Goal: Information Seeking & Learning: Check status

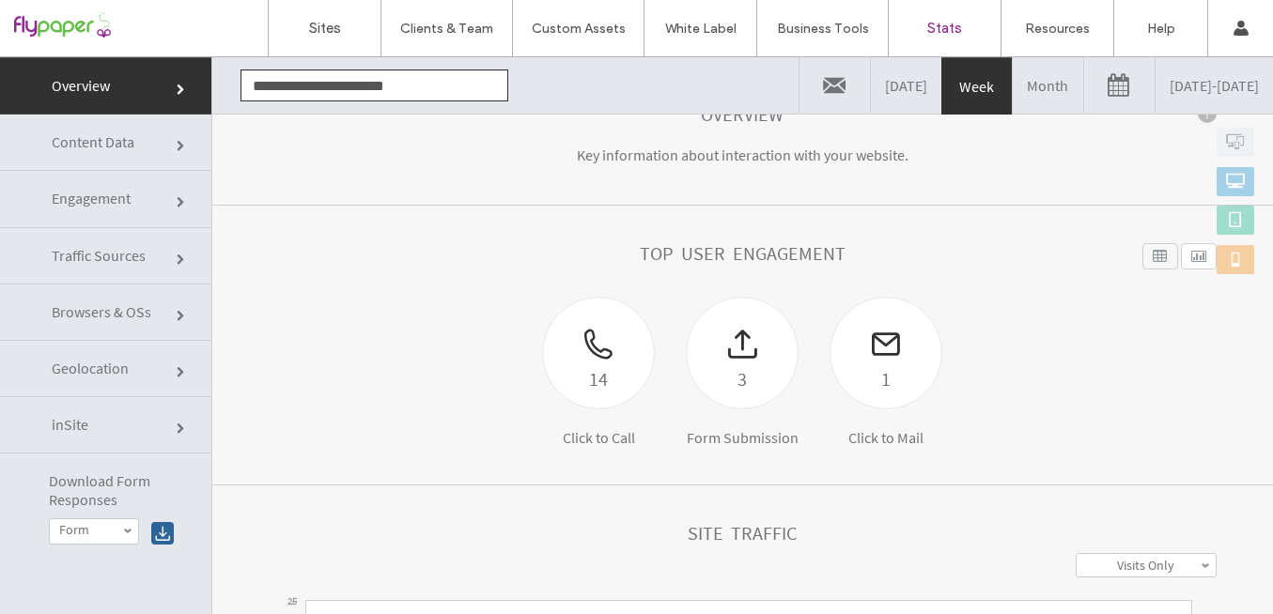
scroll to position [122, 0]
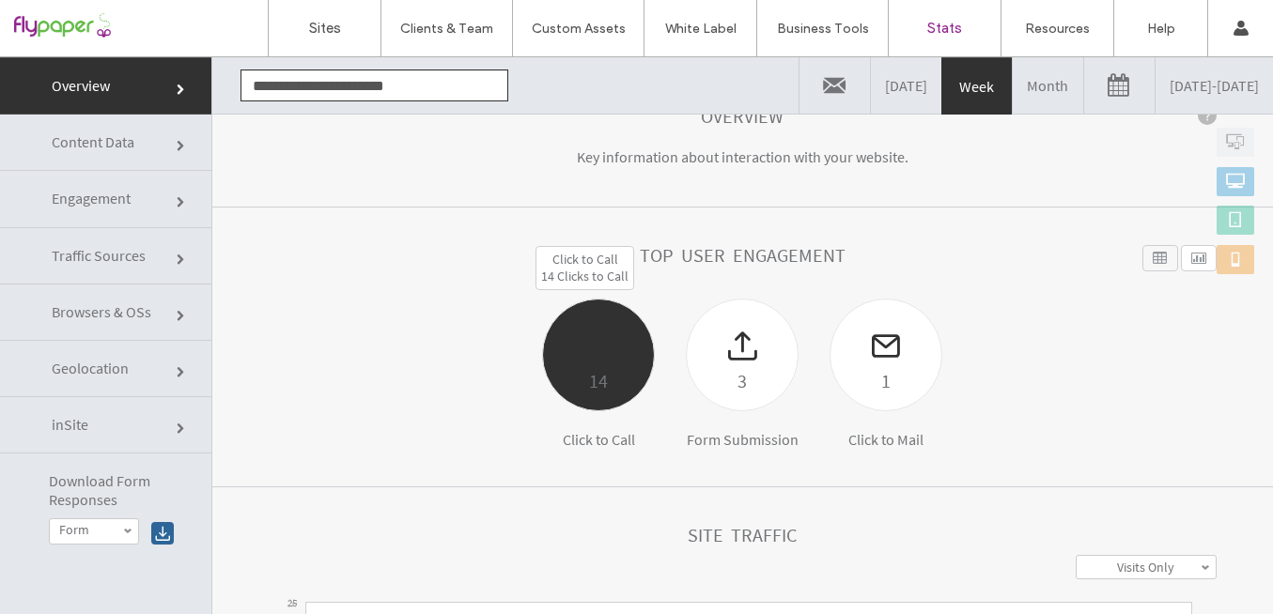
click at [572, 383] on div "14" at bounding box center [598, 380] width 111 height 31
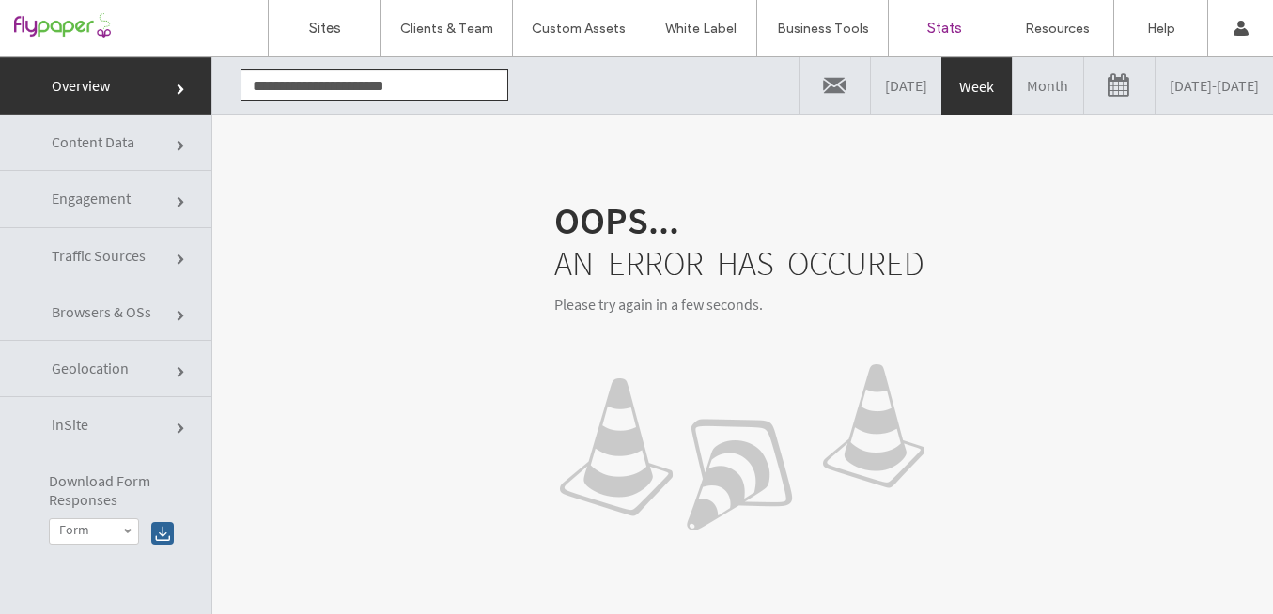
click at [149, 201] on link "Engagement" at bounding box center [105, 199] width 211 height 56
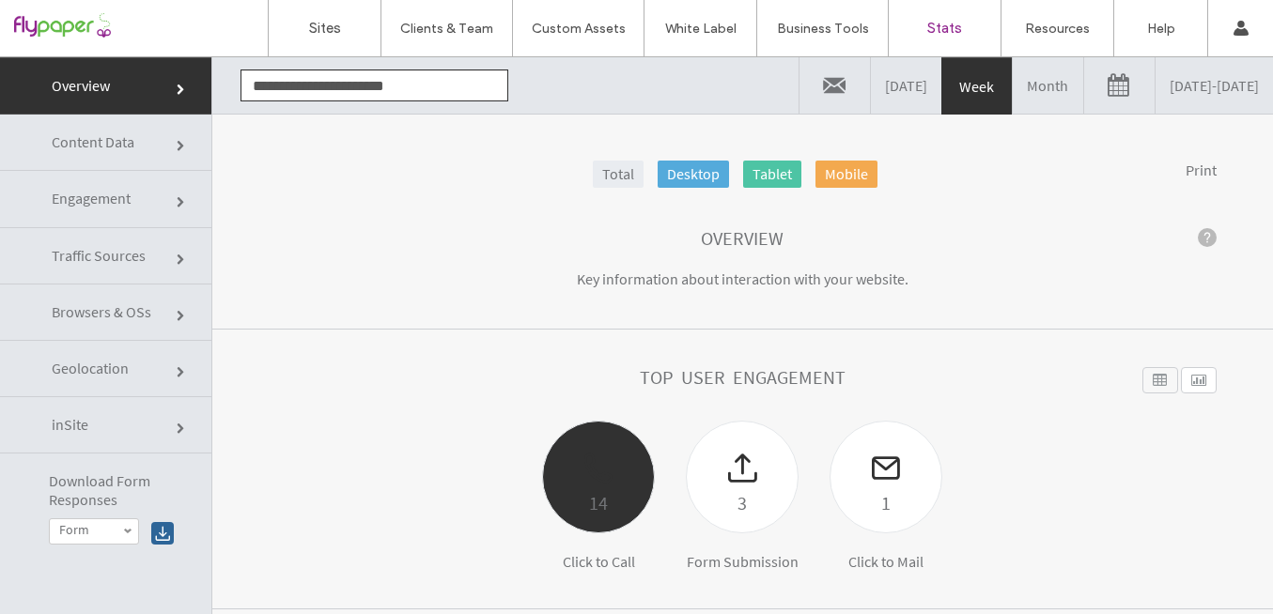
click at [573, 525] on div "14" at bounding box center [598, 477] width 113 height 113
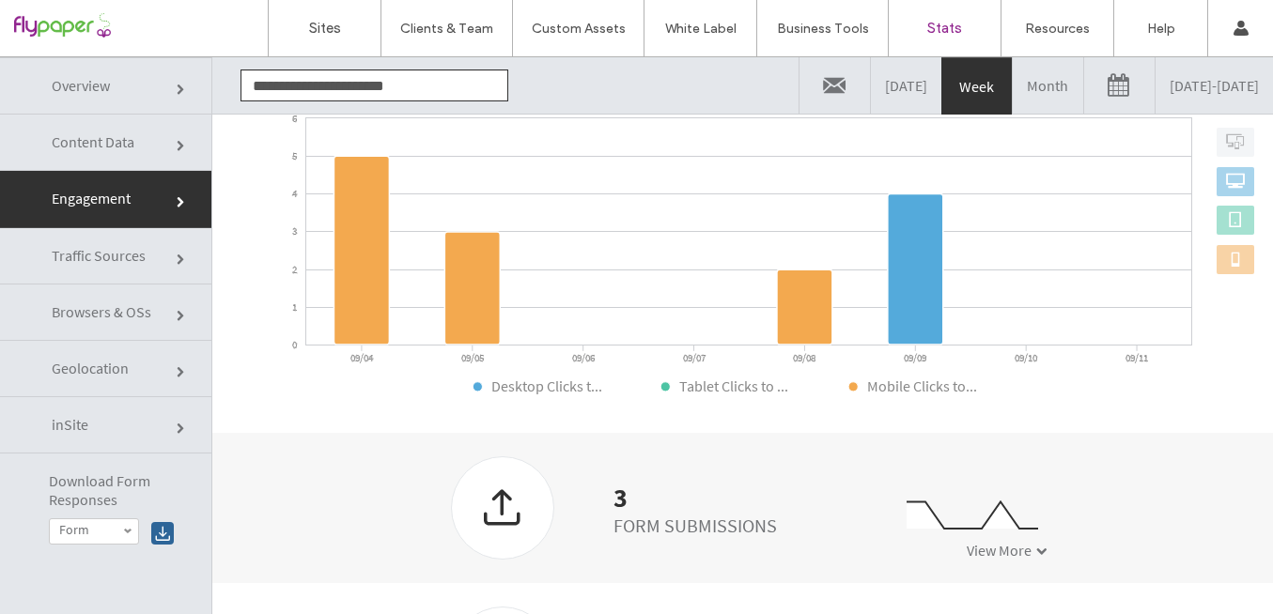
scroll to position [823, 0]
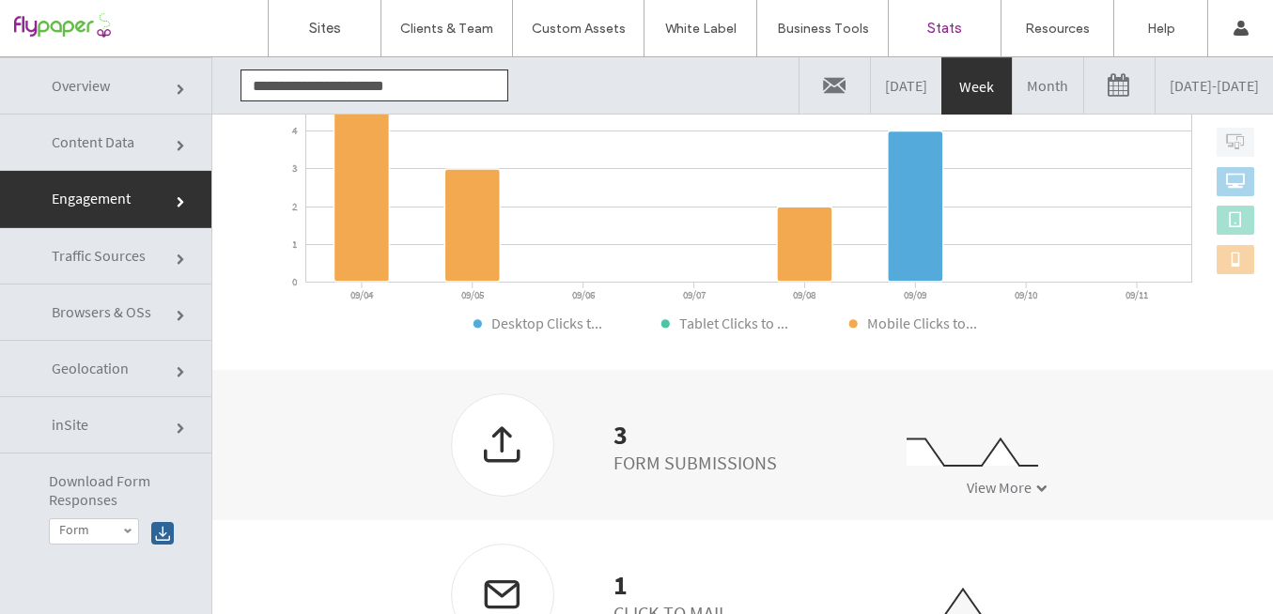
click at [614, 434] on div "3" at bounding box center [695, 435] width 163 height 19
click at [988, 481] on span "View More" at bounding box center [999, 487] width 65 height 19
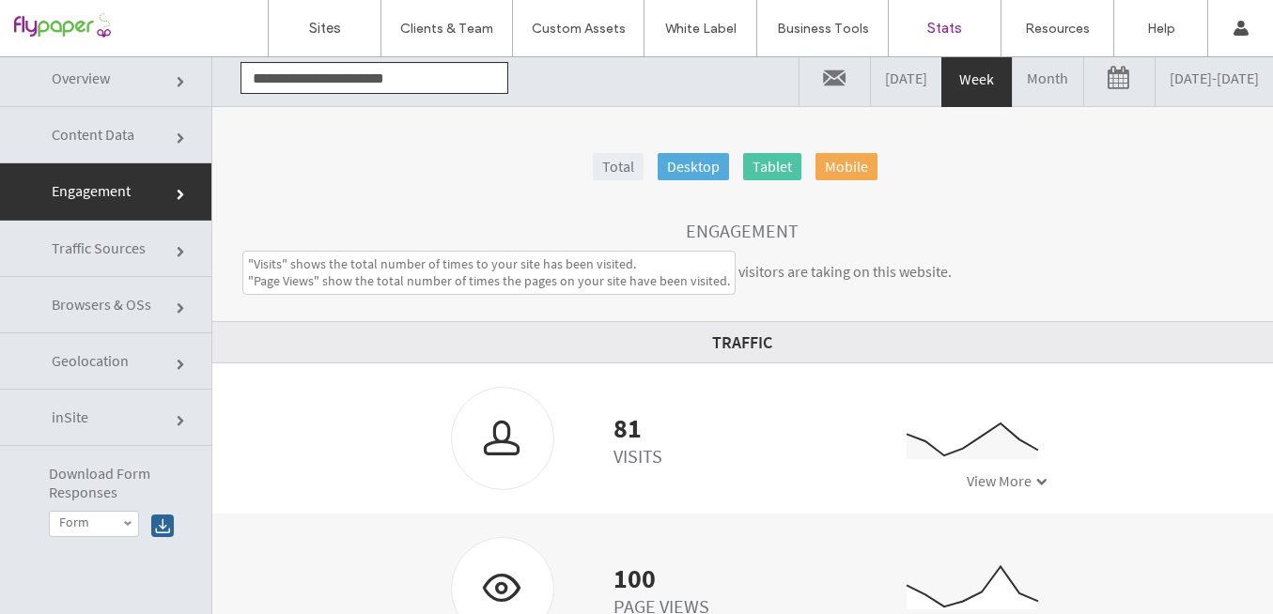
scroll to position [0, 0]
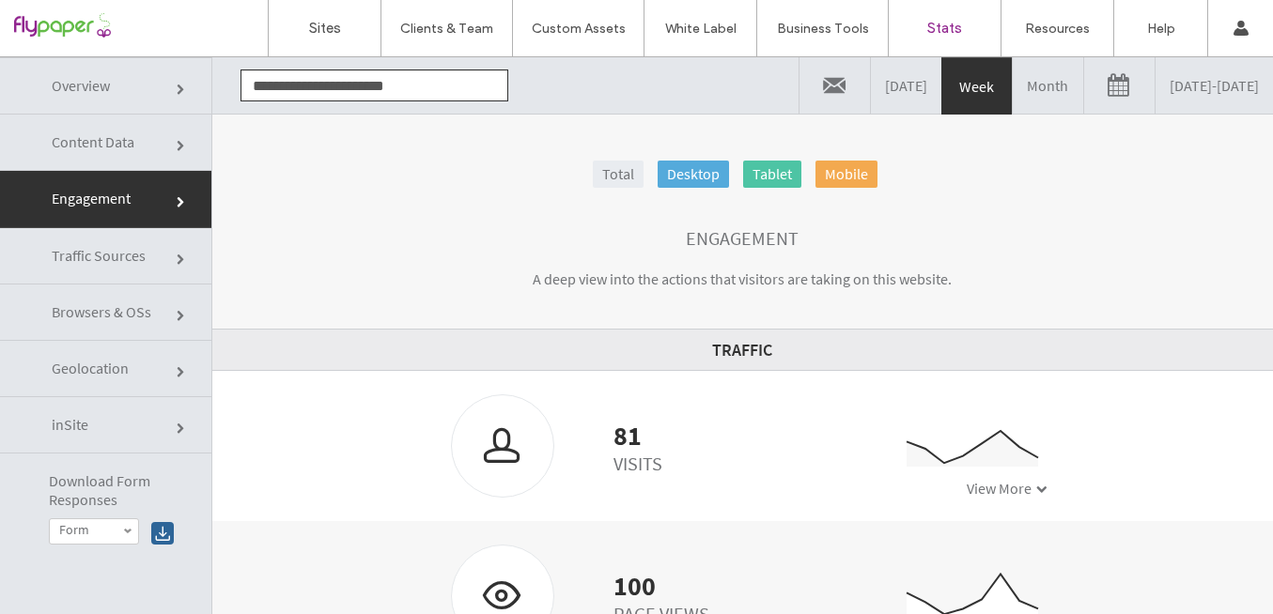
click at [178, 85] on span at bounding box center [182, 90] width 11 height 11
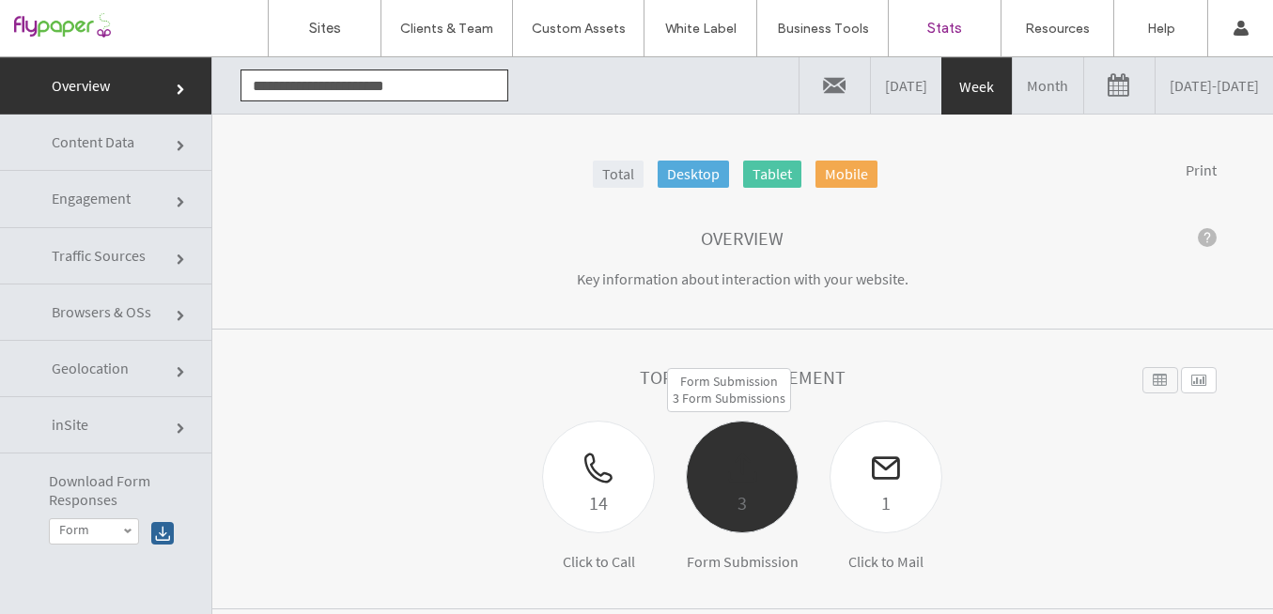
click at [728, 490] on div "3" at bounding box center [742, 503] width 111 height 31
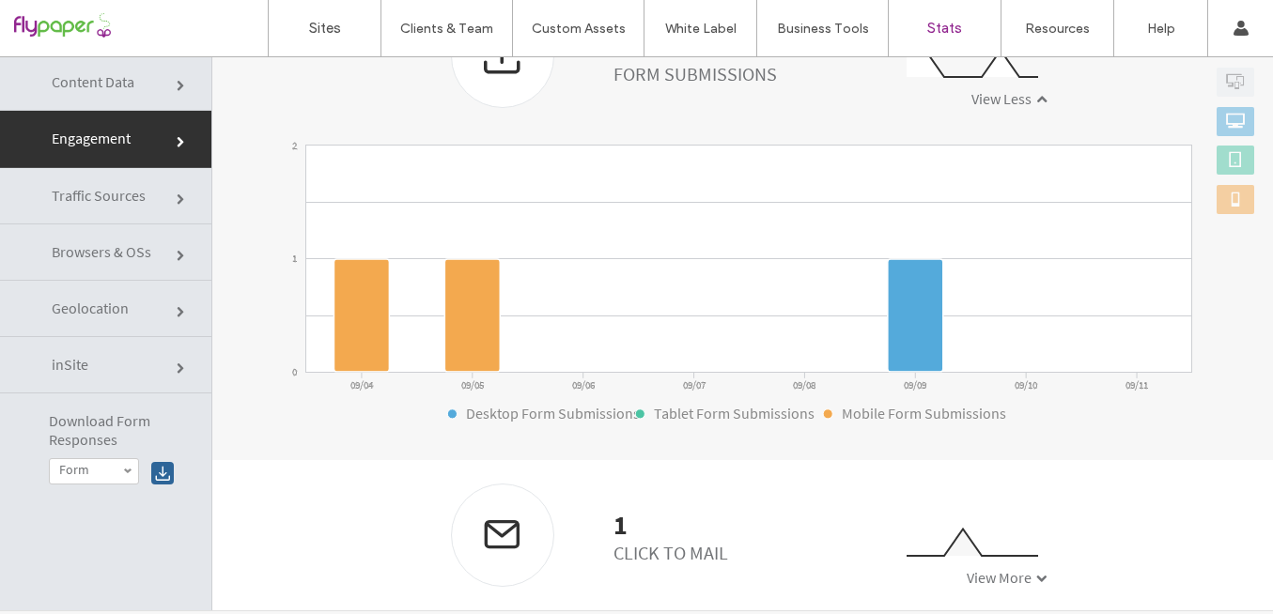
scroll to position [95, 0]
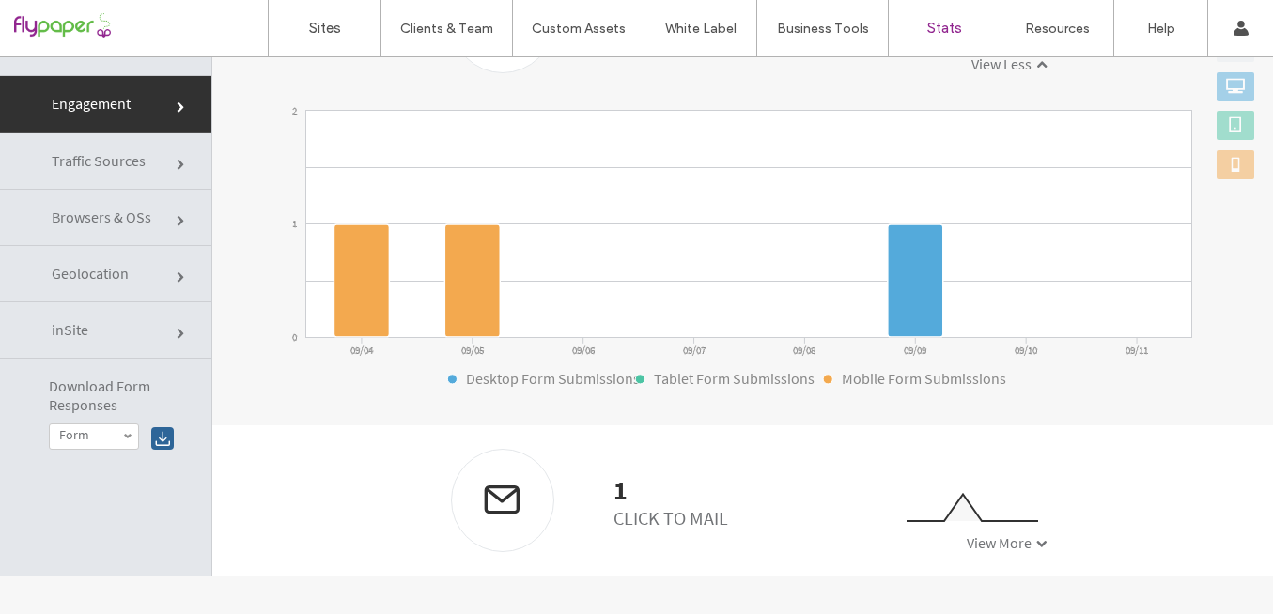
click at [184, 173] on link "Traffic Sources" at bounding box center [105, 161] width 211 height 56
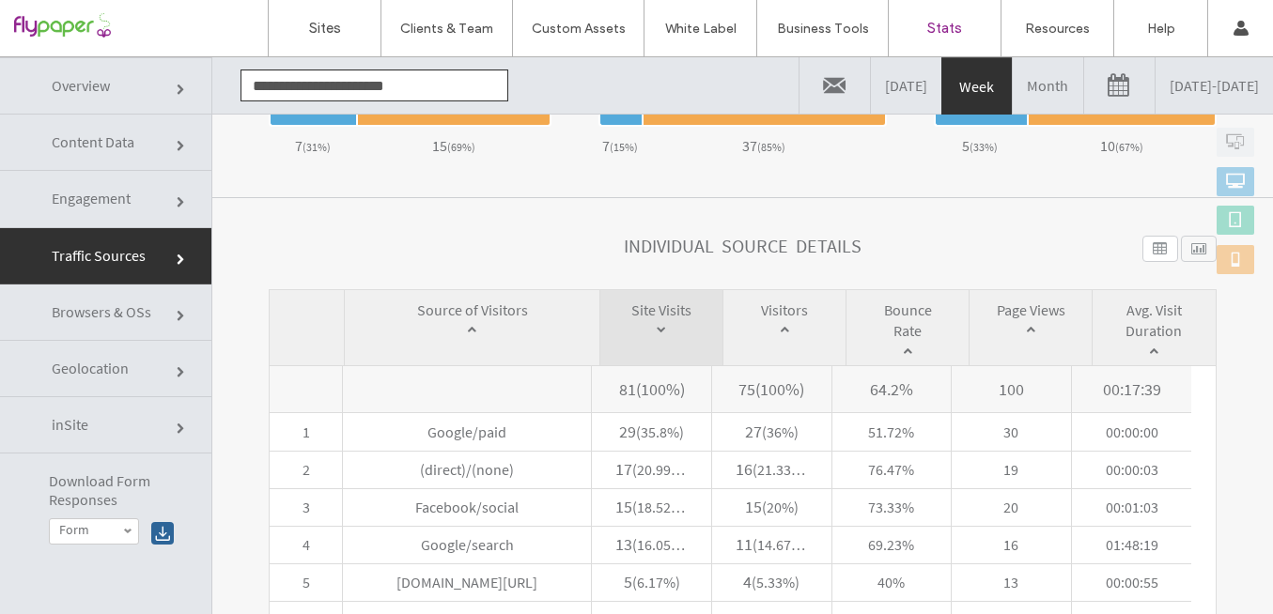
scroll to position [822, 0]
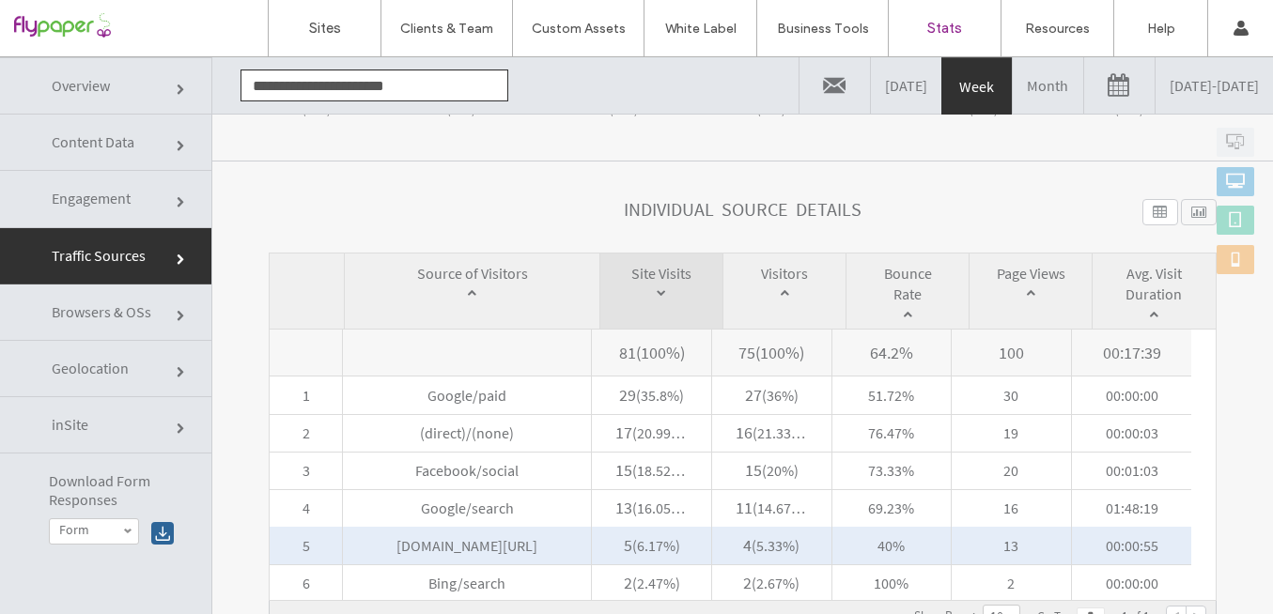
click at [543, 546] on span "www.halllawofficear.com/internal" at bounding box center [467, 546] width 248 height 38
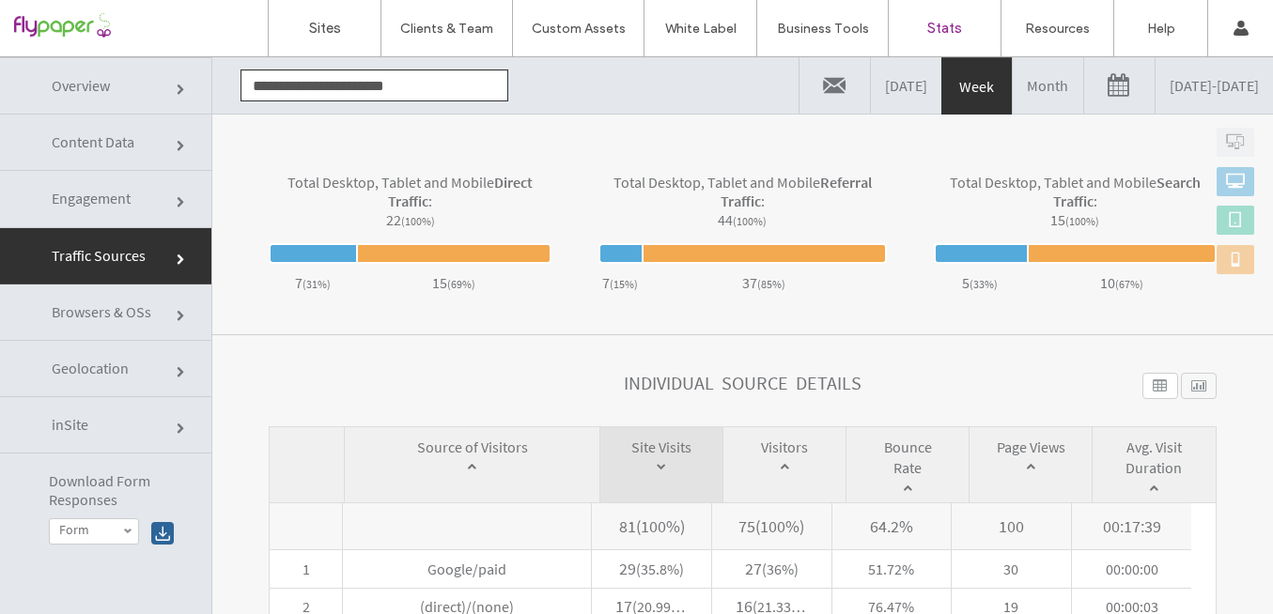
scroll to position [0, 0]
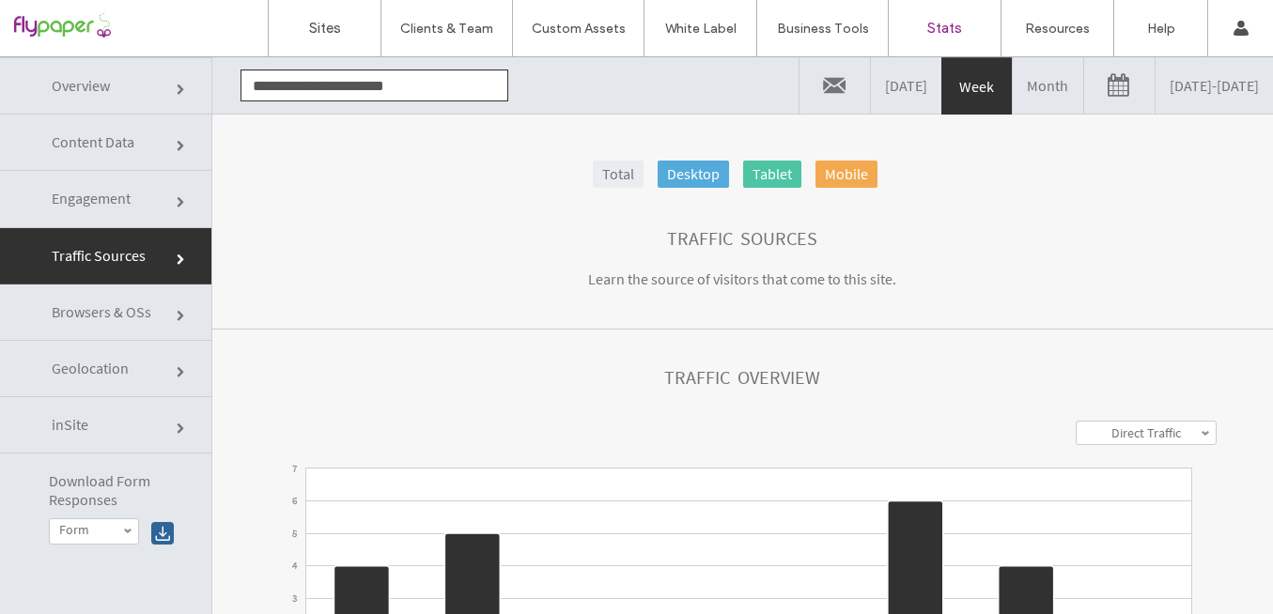
click at [1013, 85] on link "Month" at bounding box center [1048, 85] width 70 height 56
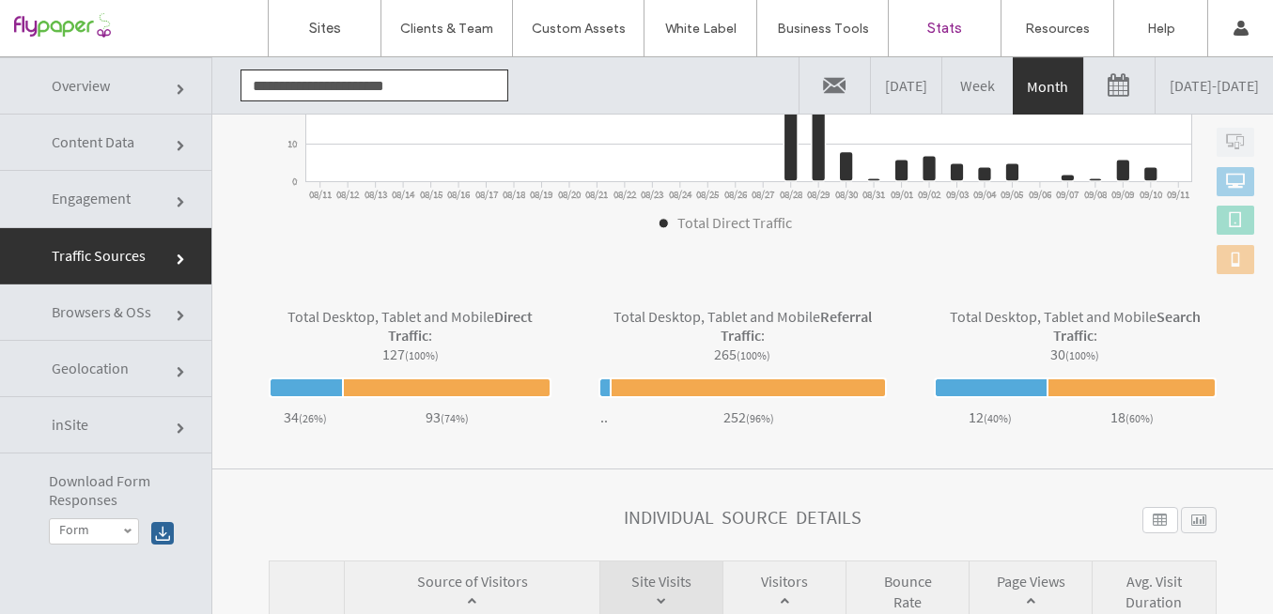
scroll to position [518, 0]
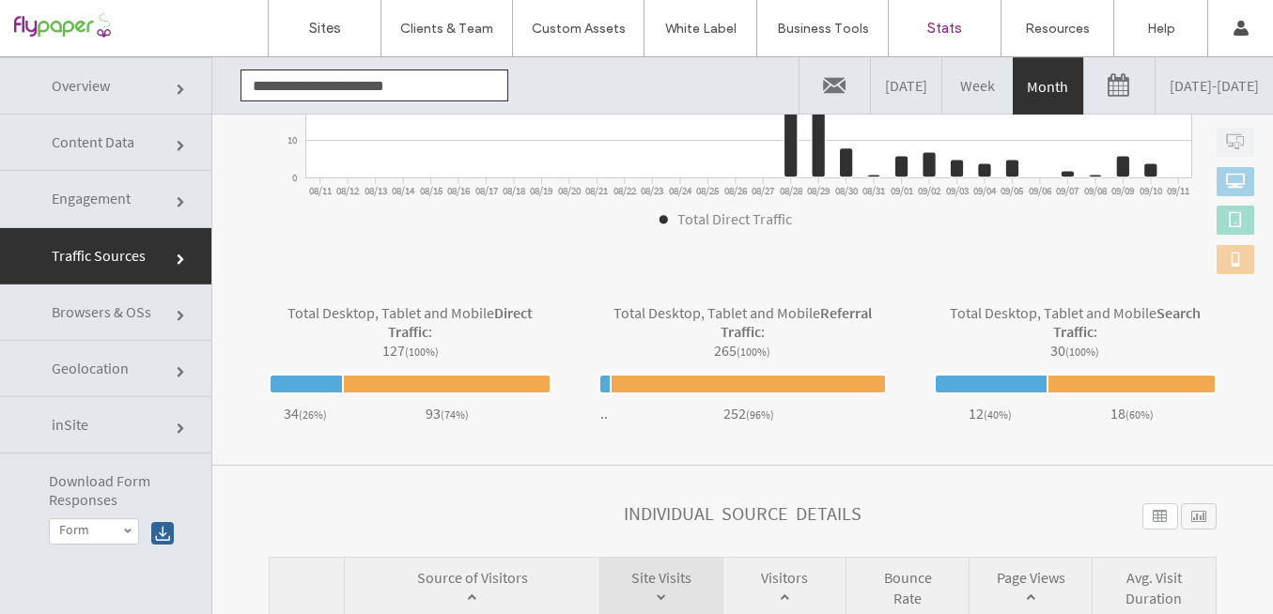
click at [124, 88] on link "Overview" at bounding box center [105, 85] width 211 height 57
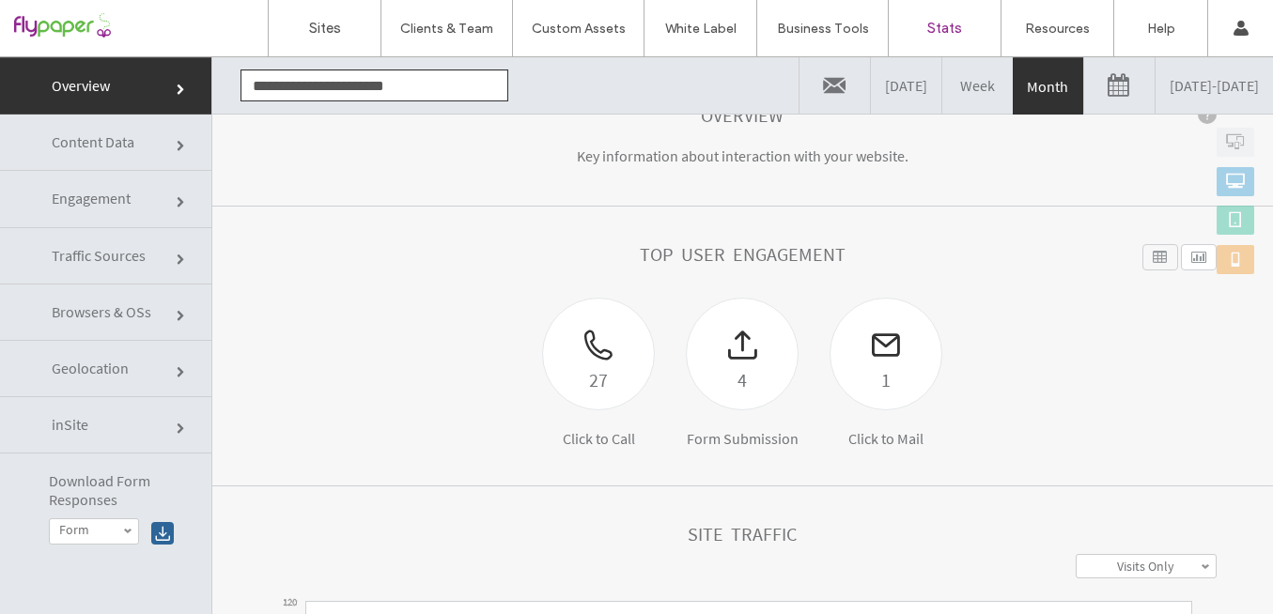
scroll to position [127, 0]
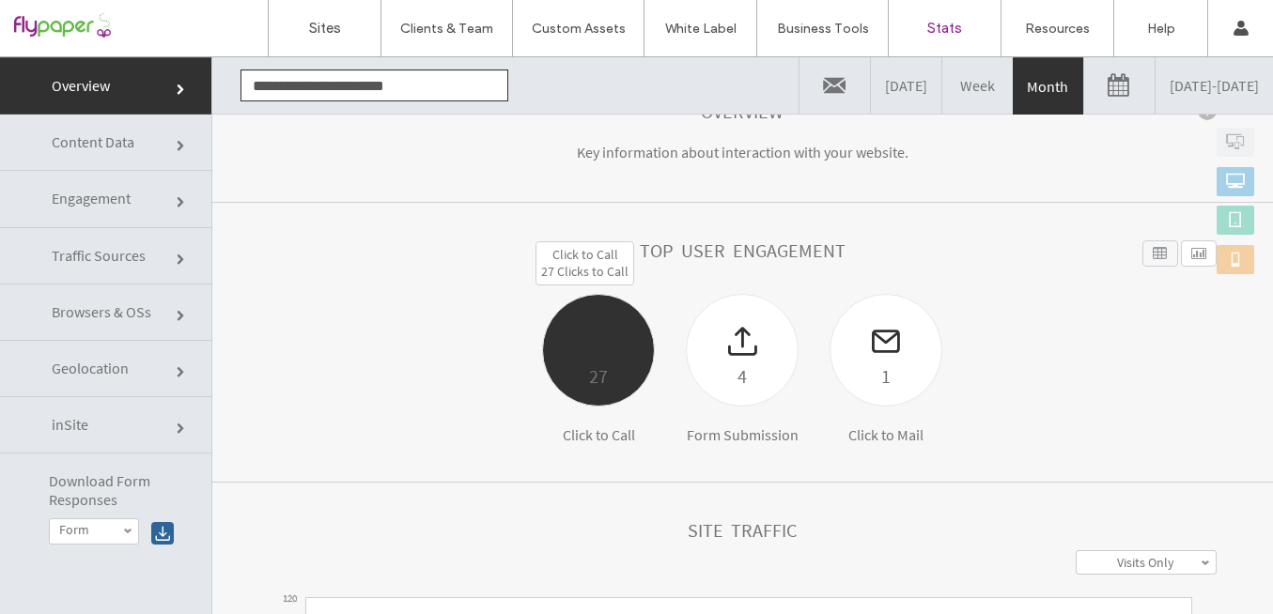
click at [612, 369] on div "27" at bounding box center [598, 376] width 111 height 31
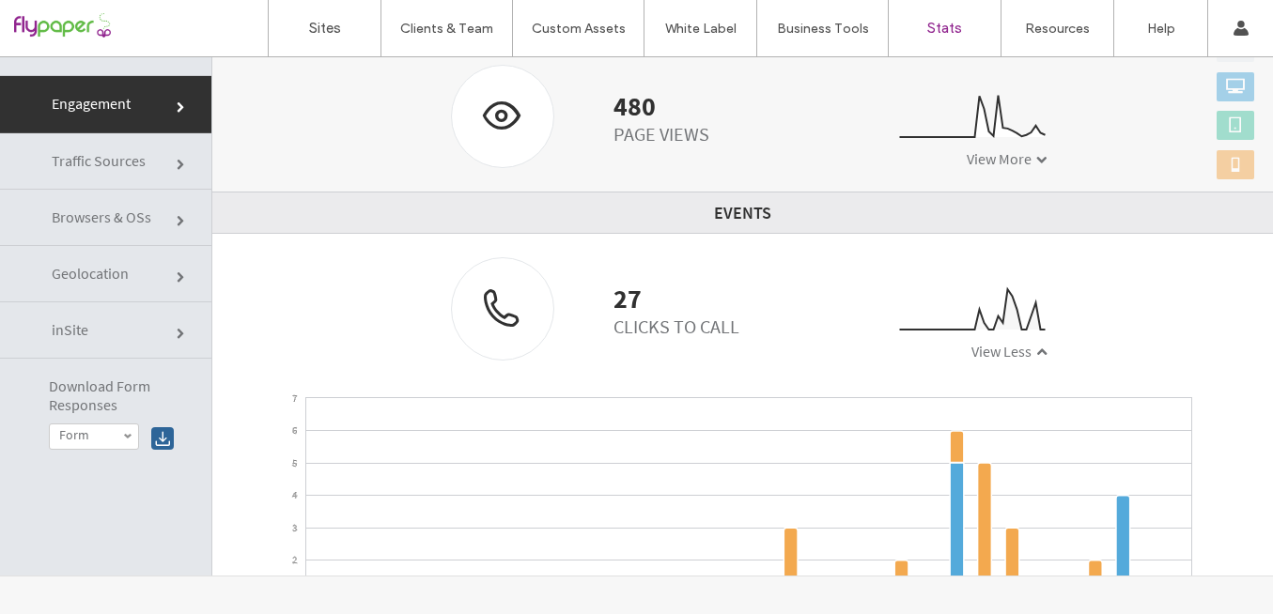
scroll to position [386, 0]
click at [1036, 346] on span at bounding box center [1041, 351] width 11 height 11
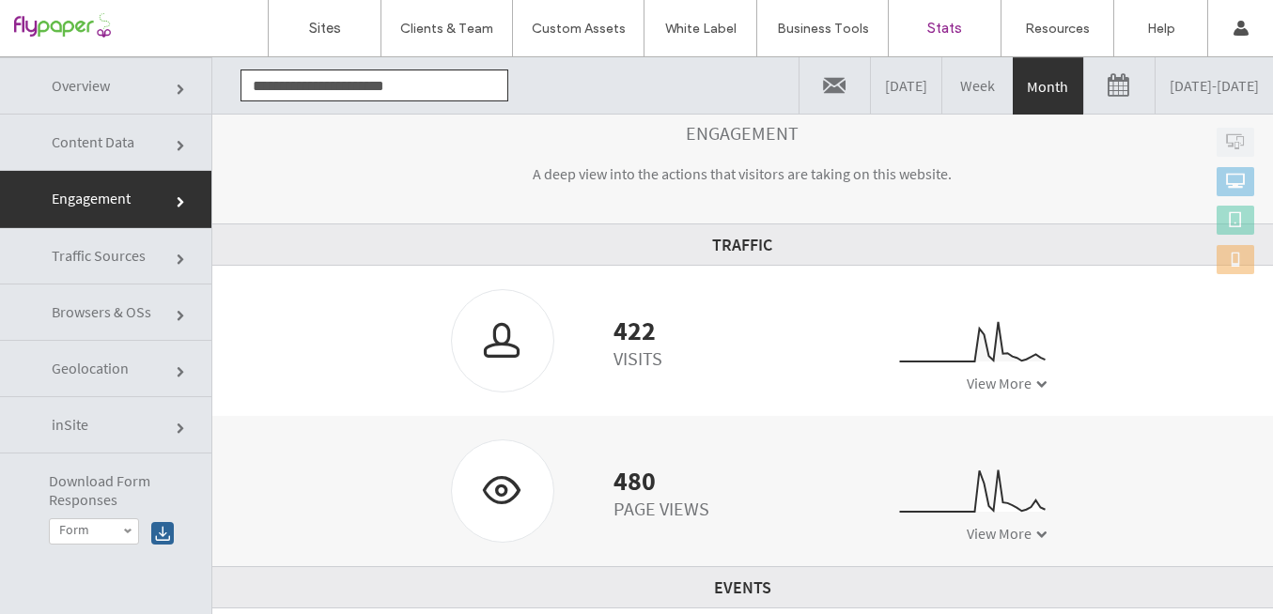
scroll to position [113, 0]
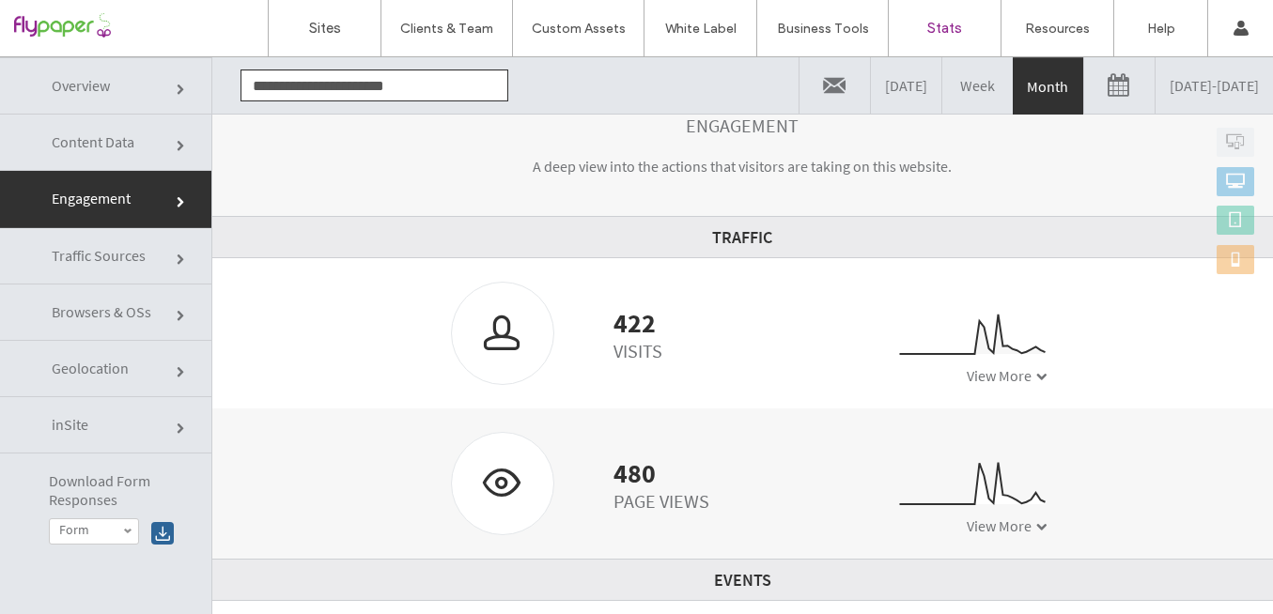
drag, startPoint x: 604, startPoint y: 324, endPoint x: 640, endPoint y: 324, distance: 35.7
click at [640, 324] on div "422" at bounding box center [638, 323] width 49 height 19
click at [333, 33] on label "Sites" at bounding box center [325, 28] width 32 height 17
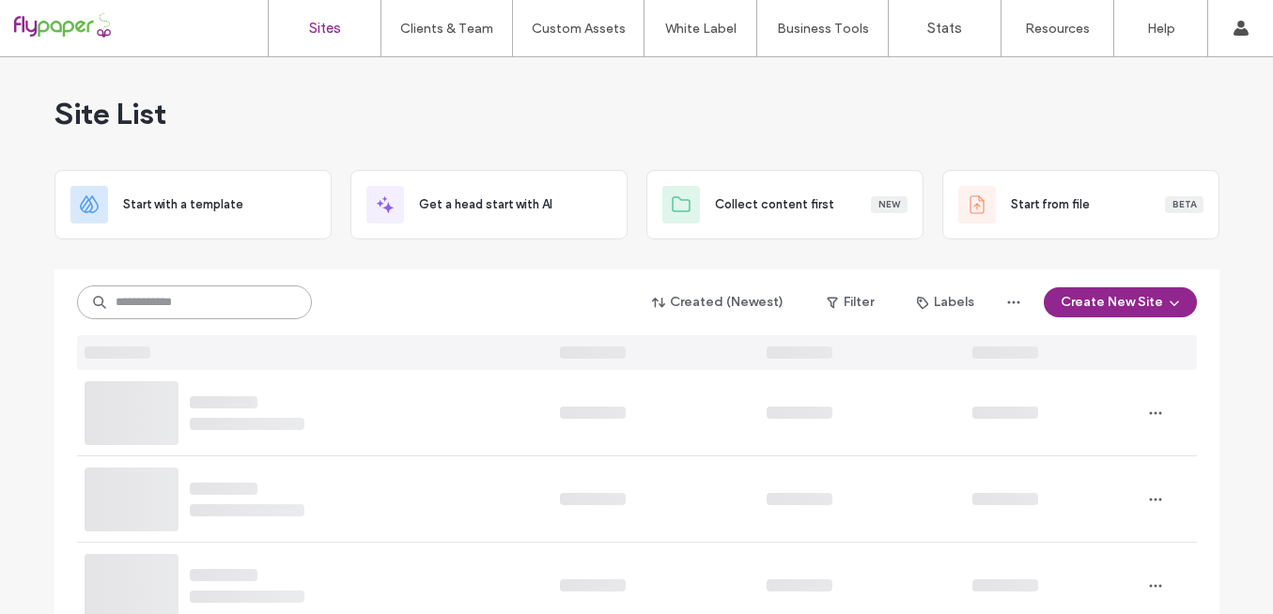
click at [205, 297] on input at bounding box center [194, 303] width 235 height 34
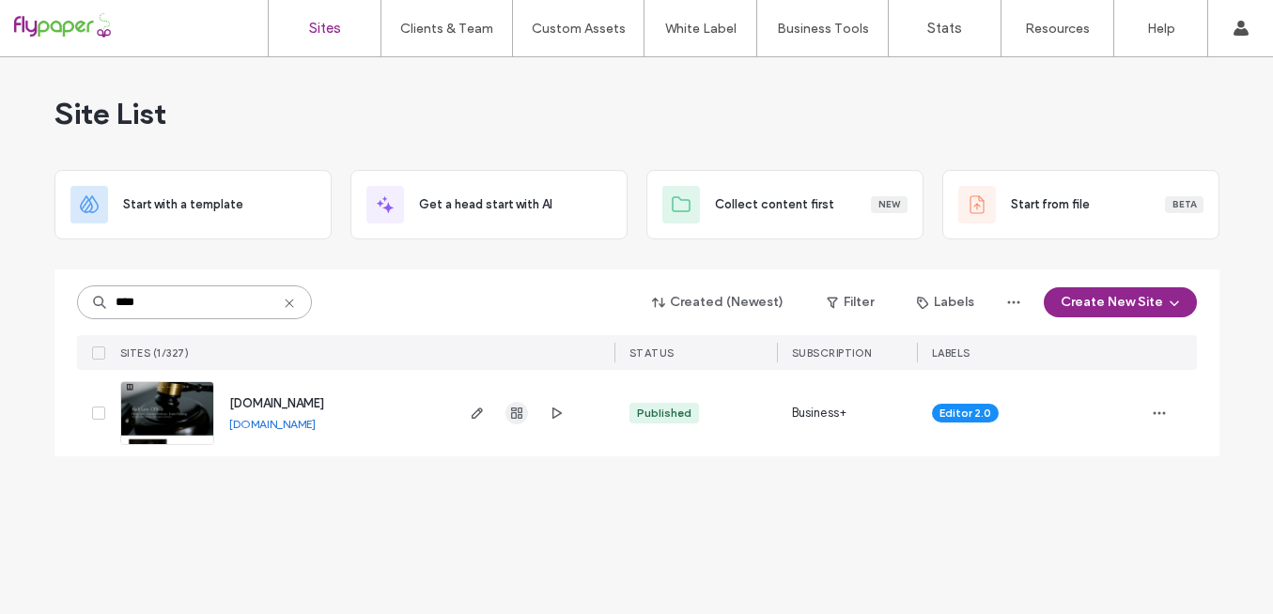
type input "****"
click at [518, 415] on use "button" at bounding box center [516, 413] width 11 height 11
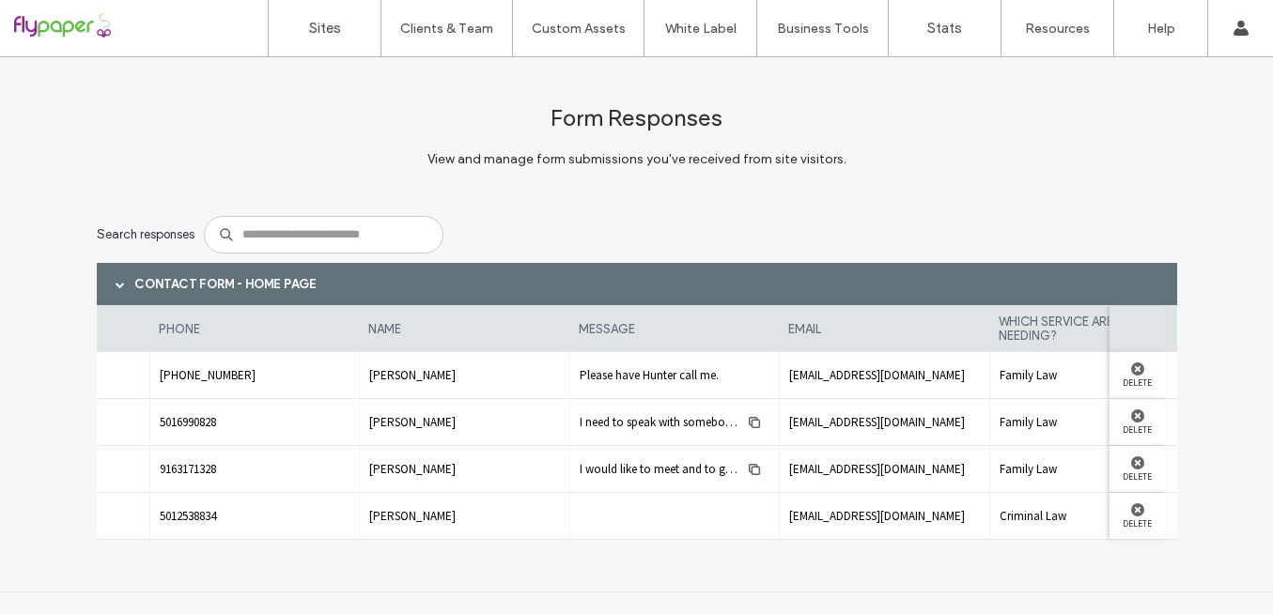
scroll to position [0, 224]
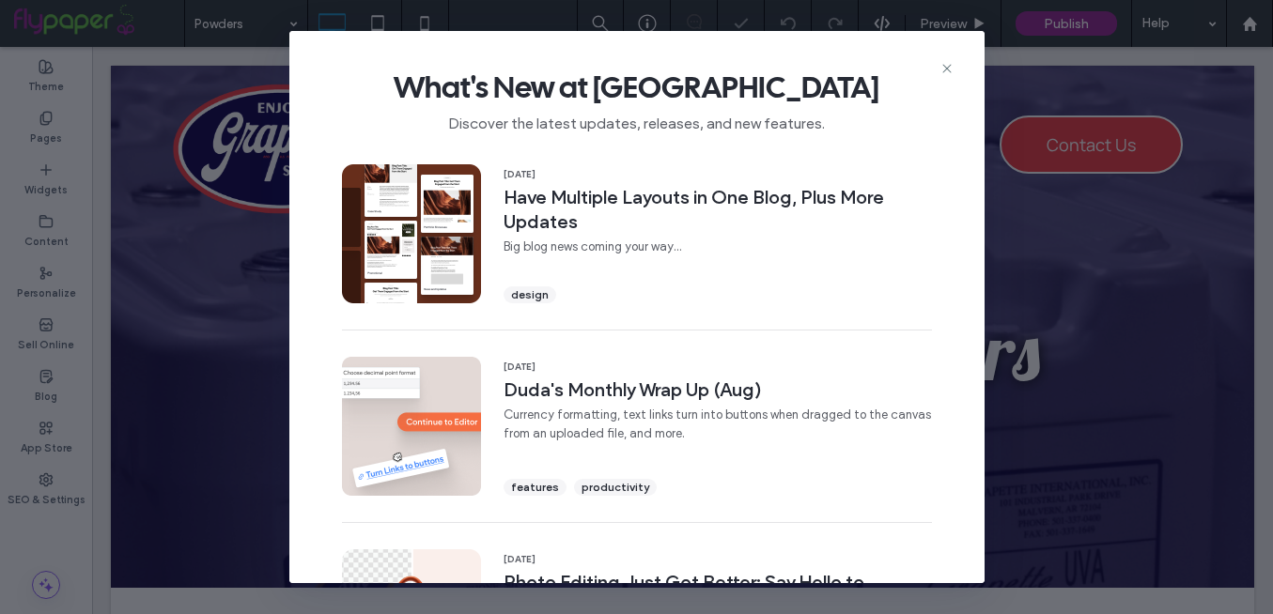
click at [938, 69] on span "What's New at [GEOGRAPHIC_DATA]" at bounding box center [636, 88] width 635 height 38
click at [944, 69] on icon at bounding box center [947, 68] width 15 height 15
